Goal: Transaction & Acquisition: Purchase product/service

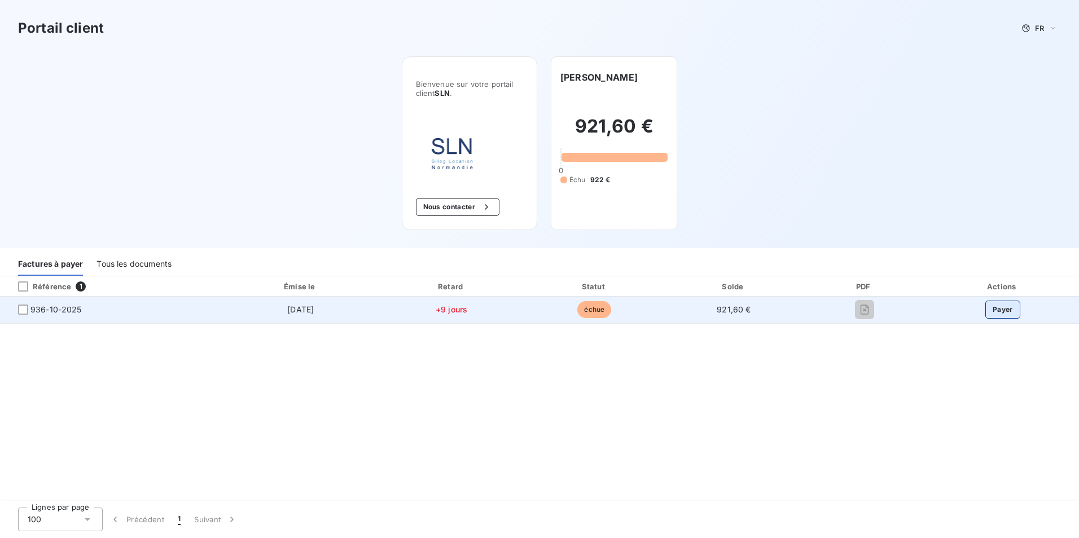
click at [1016, 309] on button "Payer" at bounding box center [1002, 310] width 35 height 18
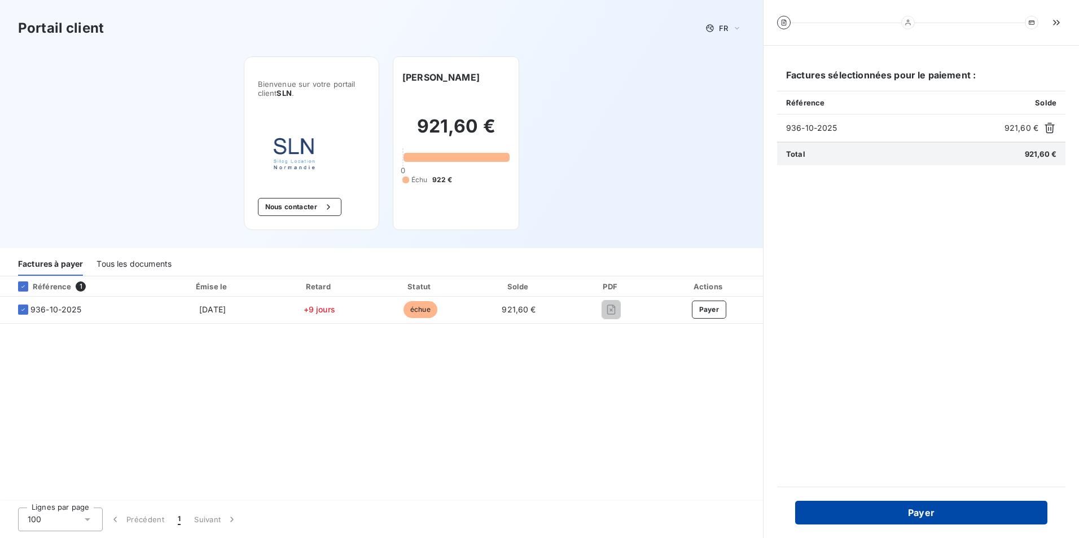
click at [881, 508] on button "Payer" at bounding box center [921, 513] width 252 height 24
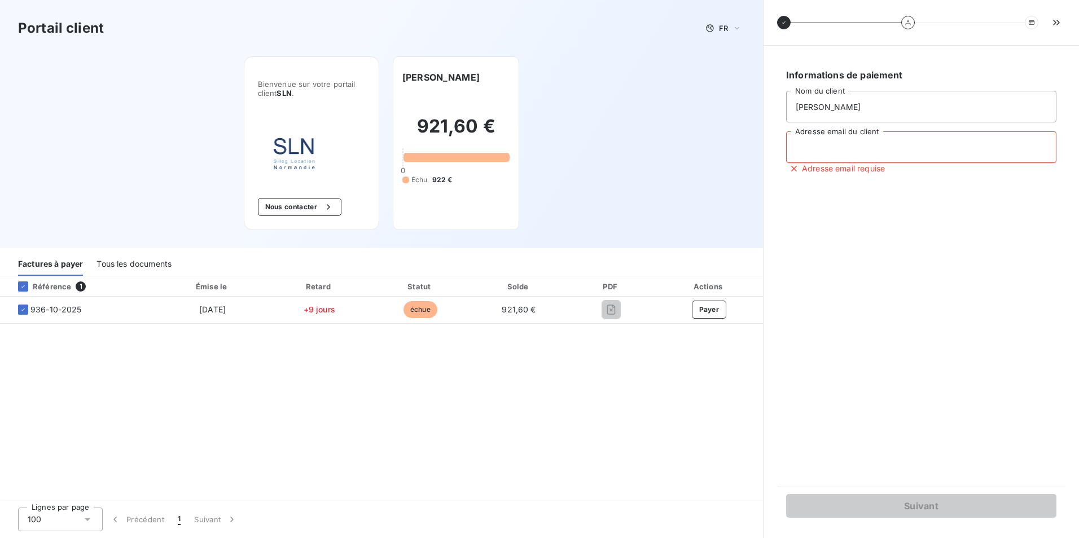
click at [887, 146] on input "Adresse email du client" at bounding box center [921, 147] width 270 height 32
type input "allais.matthieu@hotmail.com"
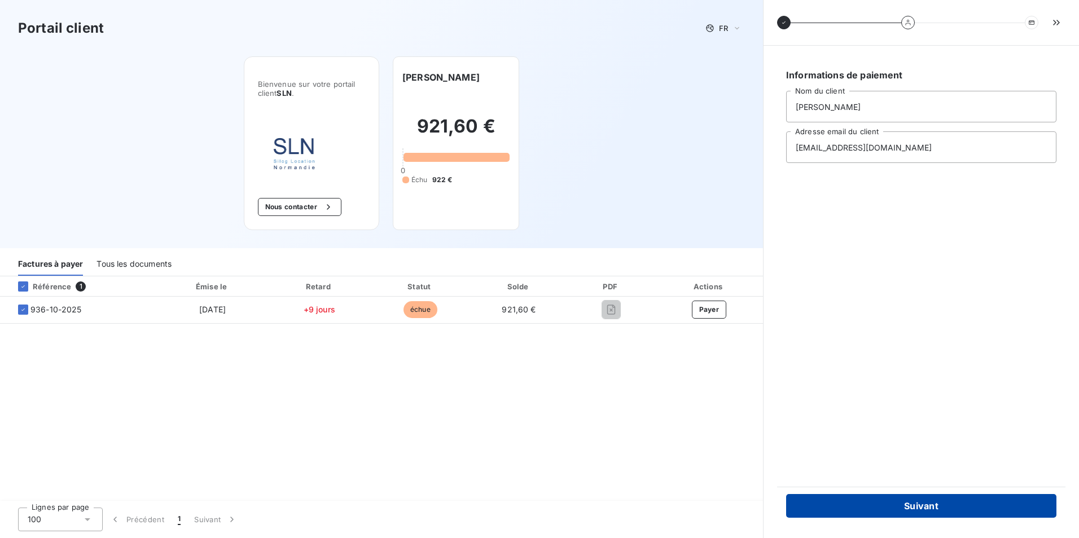
click at [898, 511] on button "Suivant" at bounding box center [921, 506] width 270 height 24
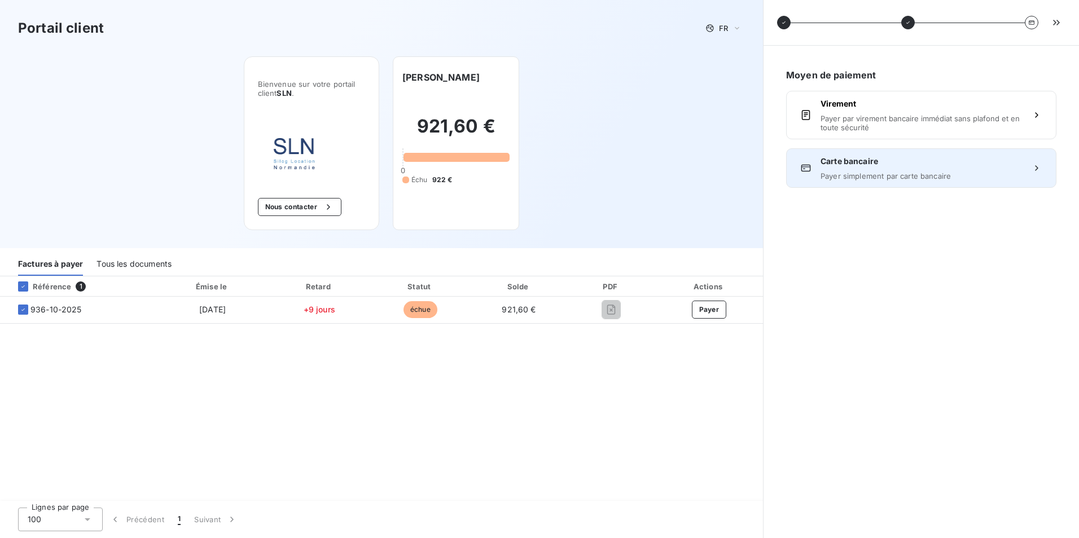
click at [939, 161] on span "Carte bancaire" at bounding box center [920, 161] width 201 height 11
